Goal: Information Seeking & Learning: Learn about a topic

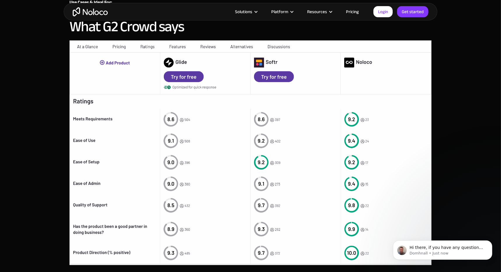
scroll to position [1548, 0]
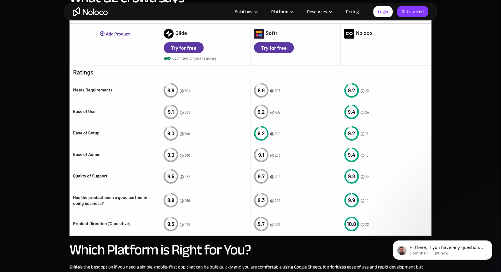
click at [361, 9] on link "Pricing" at bounding box center [352, 12] width 27 height 8
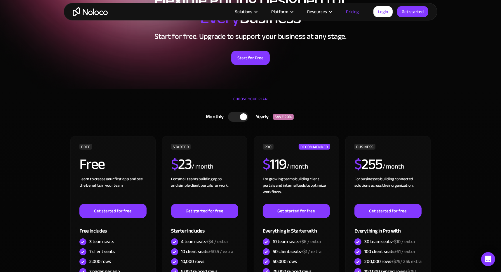
scroll to position [87, 0]
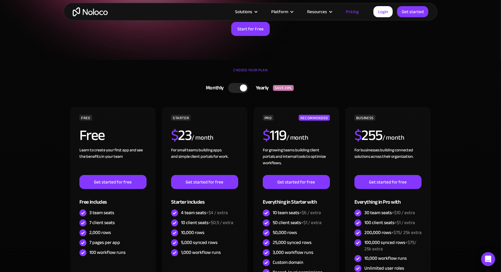
click at [236, 93] on link "Monthly Yearly SAVE 20%" at bounding box center [250, 87] width 181 height 15
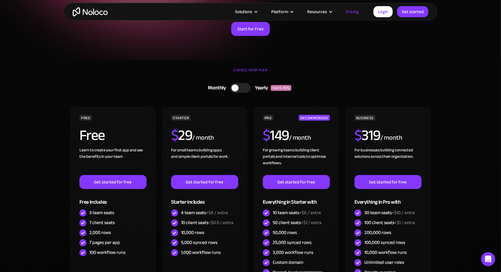
click at [236, 89] on div at bounding box center [235, 87] width 7 height 7
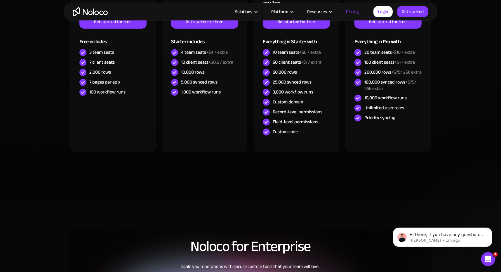
scroll to position [0, 0]
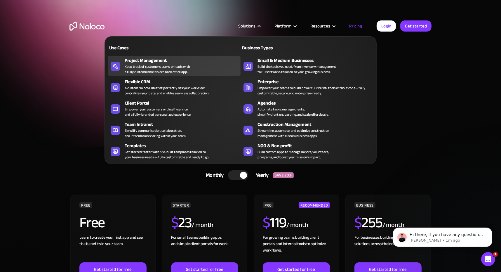
click at [150, 65] on div "Keep track of customers, users, or leads with a fully customizable Noloco back …" at bounding box center [157, 69] width 65 height 11
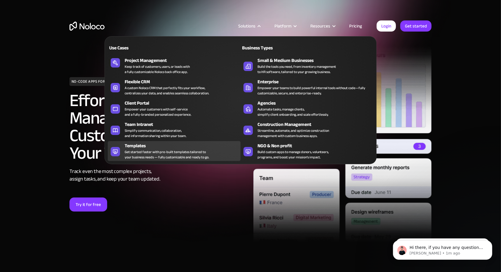
click at [137, 145] on div "Templates" at bounding box center [184, 145] width 119 height 7
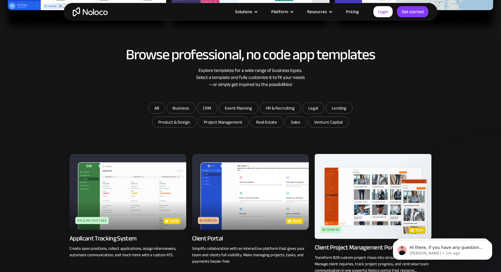
scroll to position [321, 0]
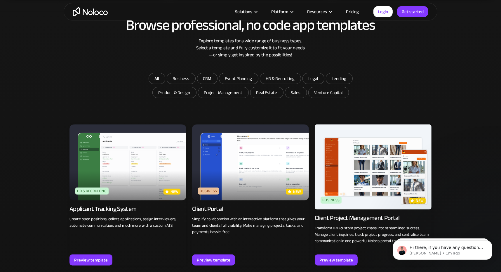
click at [233, 140] on img at bounding box center [250, 162] width 117 height 76
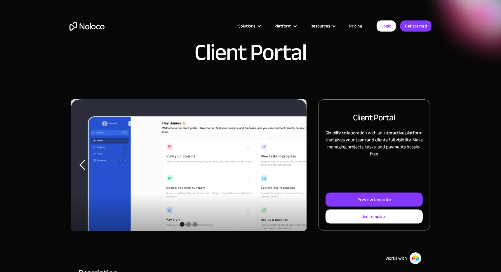
click at [76, 157] on div "previous slide" at bounding box center [82, 164] width 23 height 131
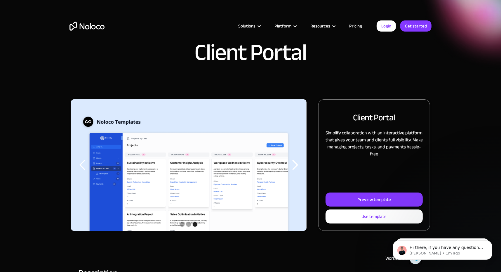
click at [76, 157] on div "previous slide" at bounding box center [82, 164] width 23 height 131
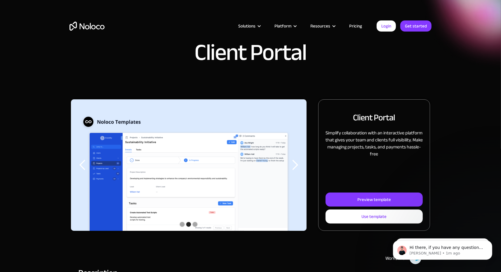
click at [76, 157] on div "previous slide" at bounding box center [82, 164] width 23 height 131
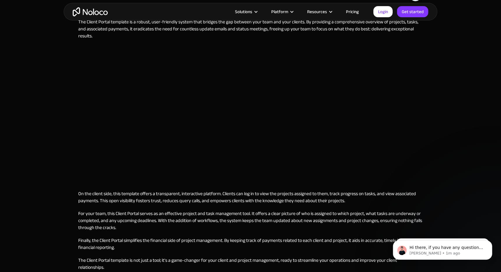
scroll to position [409, 0]
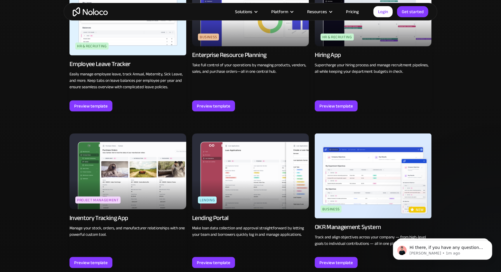
scroll to position [850, 0]
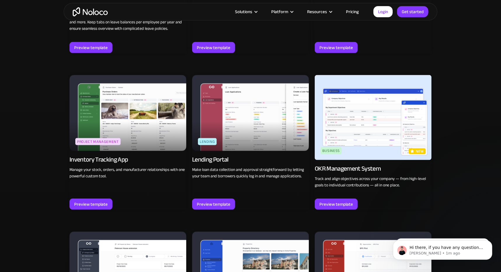
click at [330, 117] on img at bounding box center [373, 117] width 117 height 85
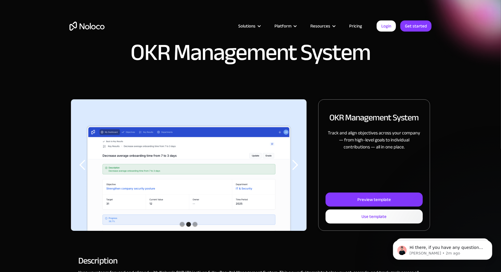
scroll to position [58, 0]
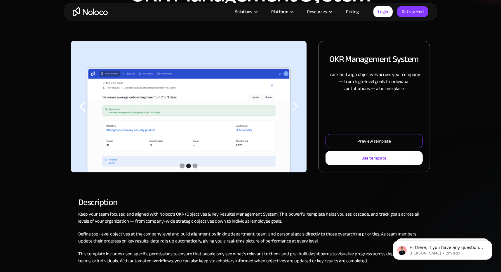
click at [362, 145] on link "Preview template" at bounding box center [374, 141] width 97 height 14
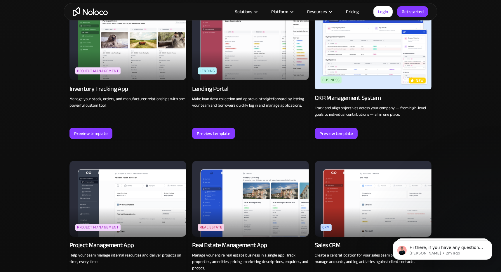
scroll to position [892, 0]
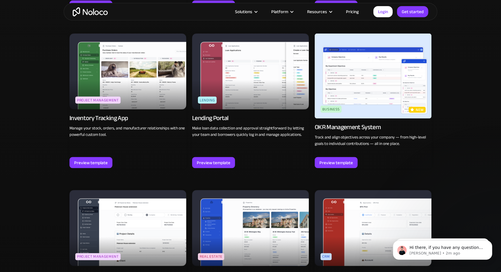
click at [164, 190] on img at bounding box center [128, 228] width 117 height 76
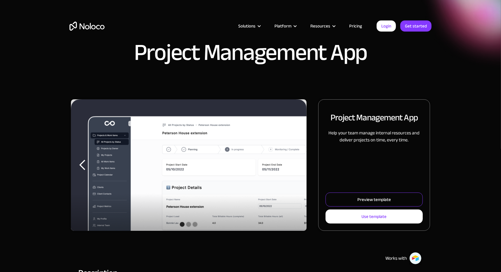
click at [360, 201] on div "Preview template" at bounding box center [374, 200] width 34 height 8
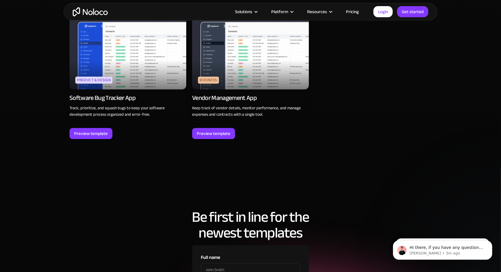
scroll to position [1534, 0]
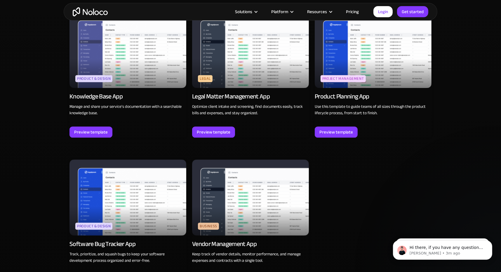
click at [255, 159] on img at bounding box center [250, 197] width 117 height 76
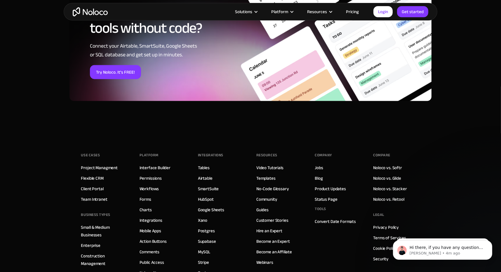
scroll to position [844, 0]
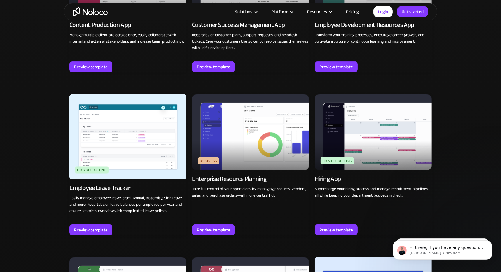
scroll to position [551, 0]
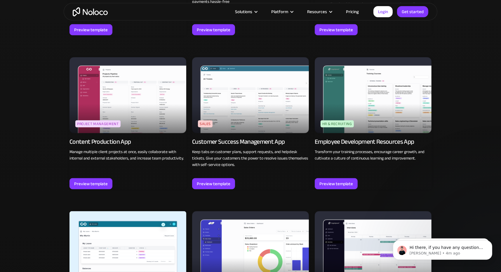
click at [245, 96] on img at bounding box center [250, 95] width 117 height 76
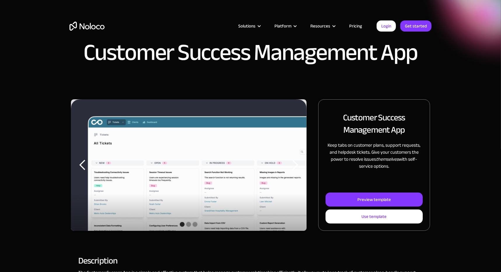
click at [223, 141] on img "1 of 3" at bounding box center [189, 175] width 236 height 153
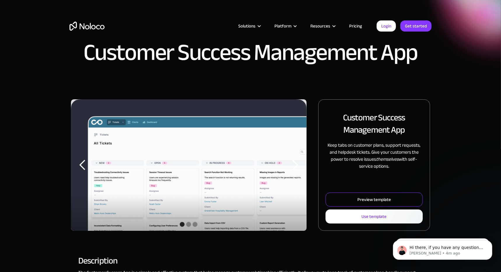
click at [382, 201] on div "Preview template" at bounding box center [374, 200] width 34 height 8
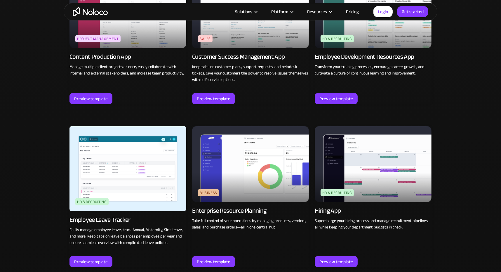
scroll to position [672, 0]
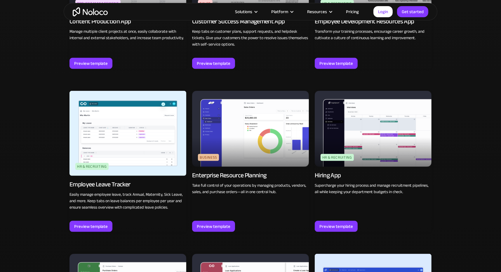
click at [261, 115] on img at bounding box center [250, 129] width 117 height 76
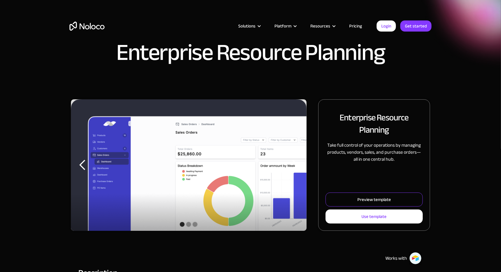
click at [383, 198] on div "Preview template" at bounding box center [374, 200] width 34 height 8
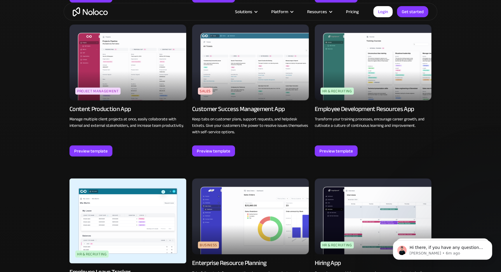
scroll to position [588, 0]
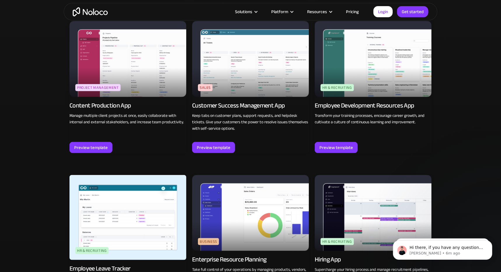
drag, startPoint x: 0, startPoint y: 0, endPoint x: 135, endPoint y: 77, distance: 155.4
click at [135, 77] on img at bounding box center [128, 59] width 117 height 76
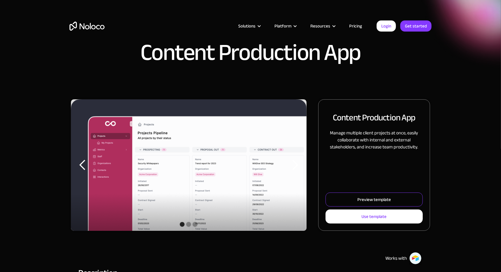
click at [404, 193] on link "Preview template" at bounding box center [374, 199] width 97 height 14
